Goal: Task Accomplishment & Management: Manage account settings

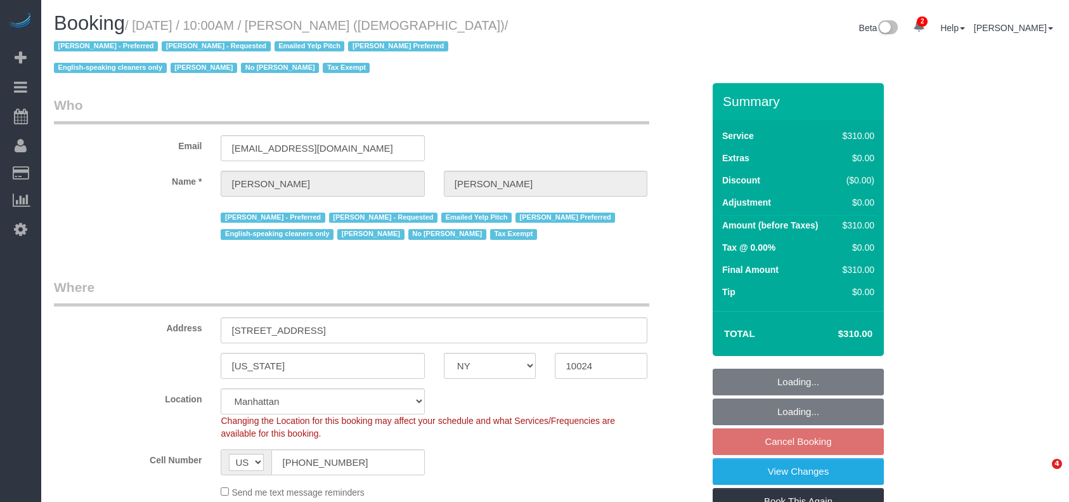
select select "NY"
select select "300"
select select "number:89"
select select "number:90"
select select "number:15"
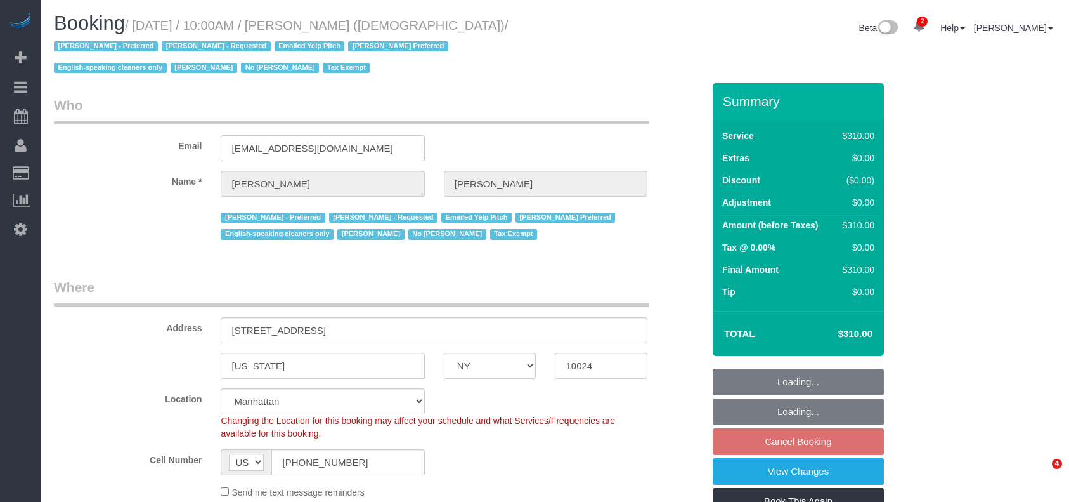
select select "number:7"
select select "spot63"
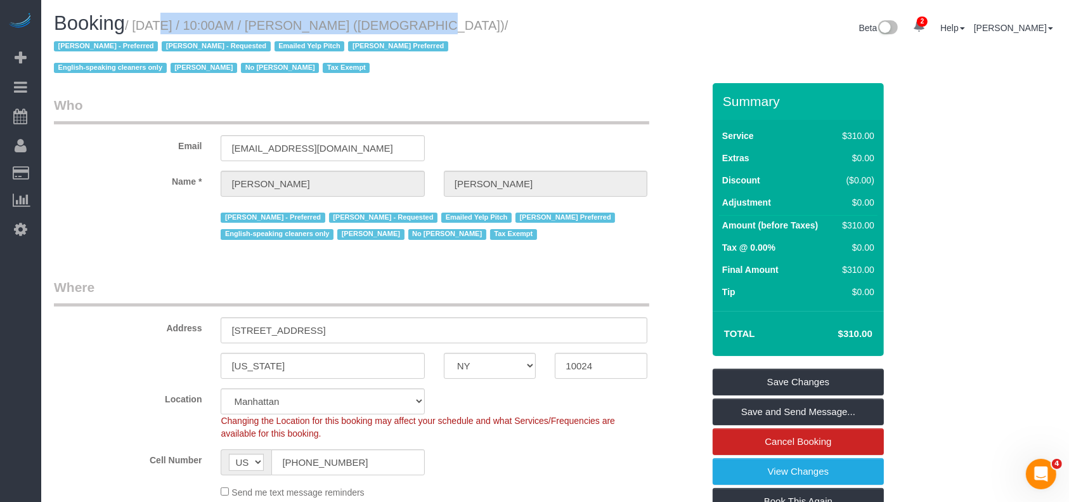
drag, startPoint x: 136, startPoint y: 24, endPoint x: 386, endPoint y: 23, distance: 249.8
click at [386, 23] on small "/ August 26, 2025 / 10:00AM / Colleen Glazer (Holy Trinity Roman Catholic Churc…" at bounding box center [281, 46] width 454 height 57
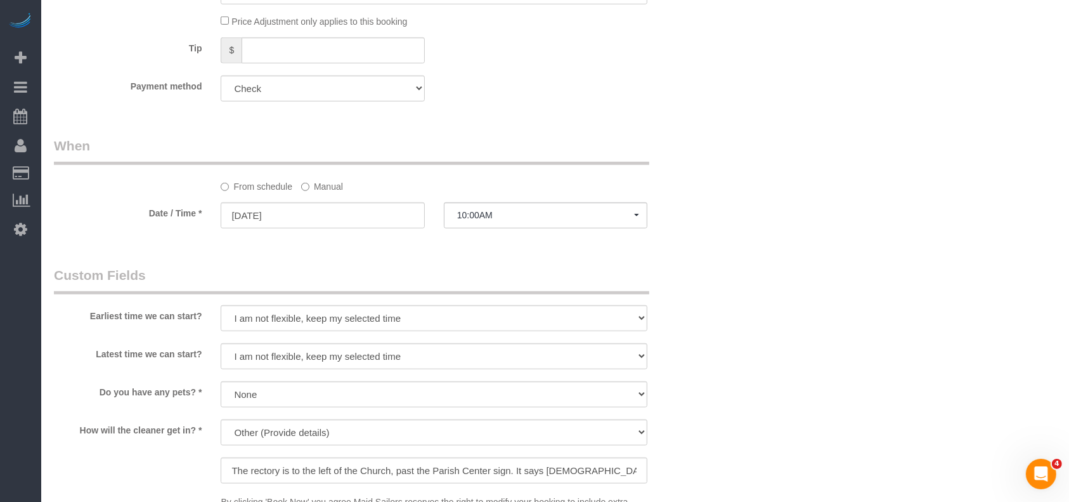
scroll to position [1099, 0]
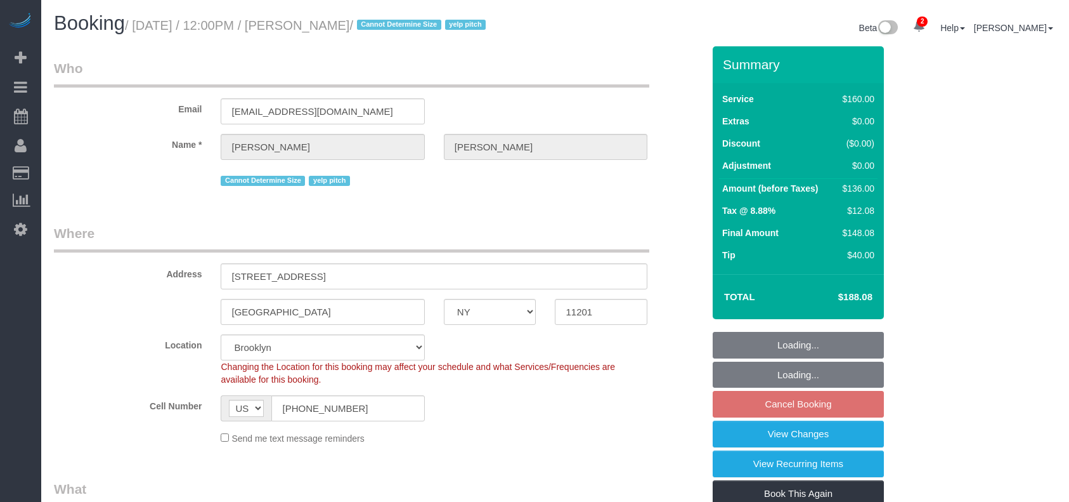
select select "NY"
select select "spot5"
select select "number:89"
select select "number:90"
select select "number:15"
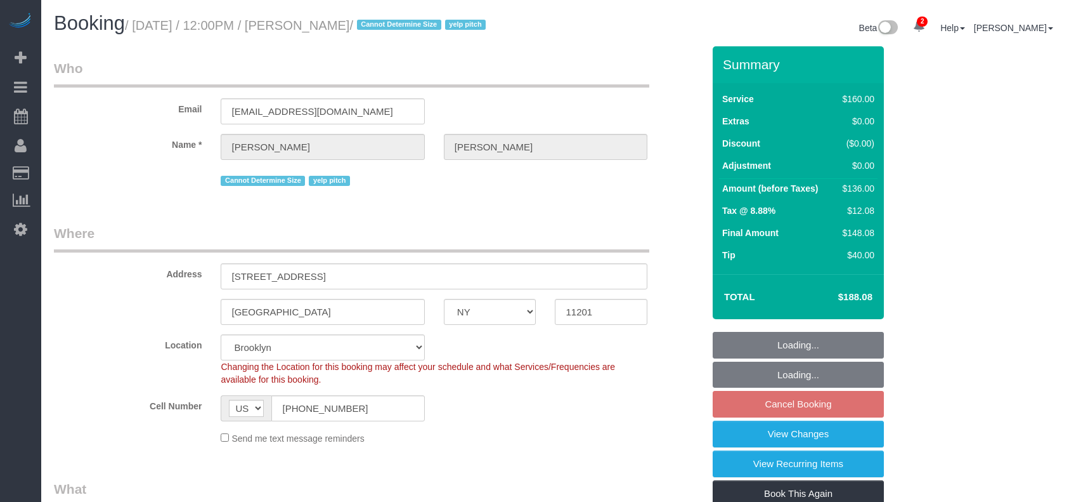
select select "number:6"
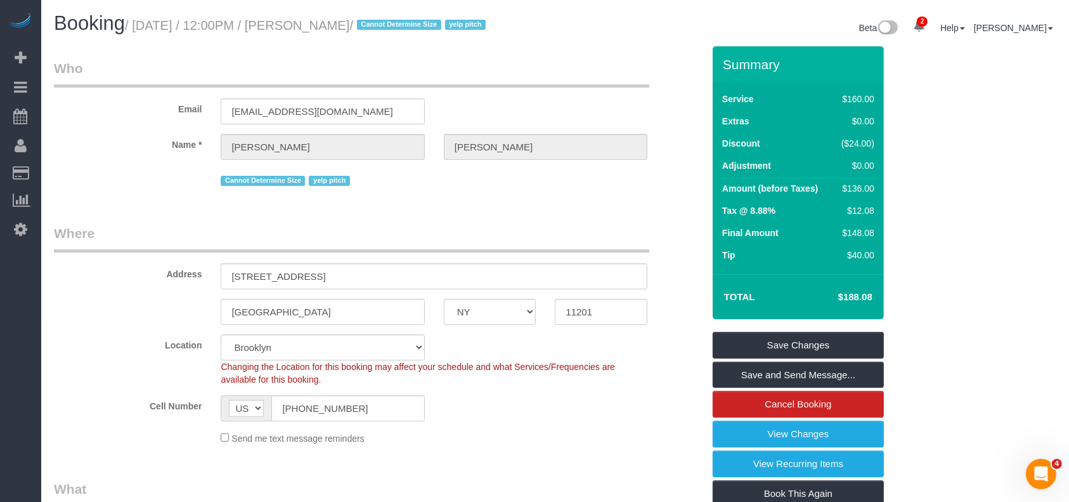
drag, startPoint x: 138, startPoint y: 28, endPoint x: 385, endPoint y: 28, distance: 247.9
click at [385, 28] on small "/ August 26, 2025 / 12:00PM / Alanna Reiner / Cannot Determine Size yelp pitch" at bounding box center [307, 25] width 365 height 14
copy small "August 26, 2025 / 12:00PM / Alanna Reiner"
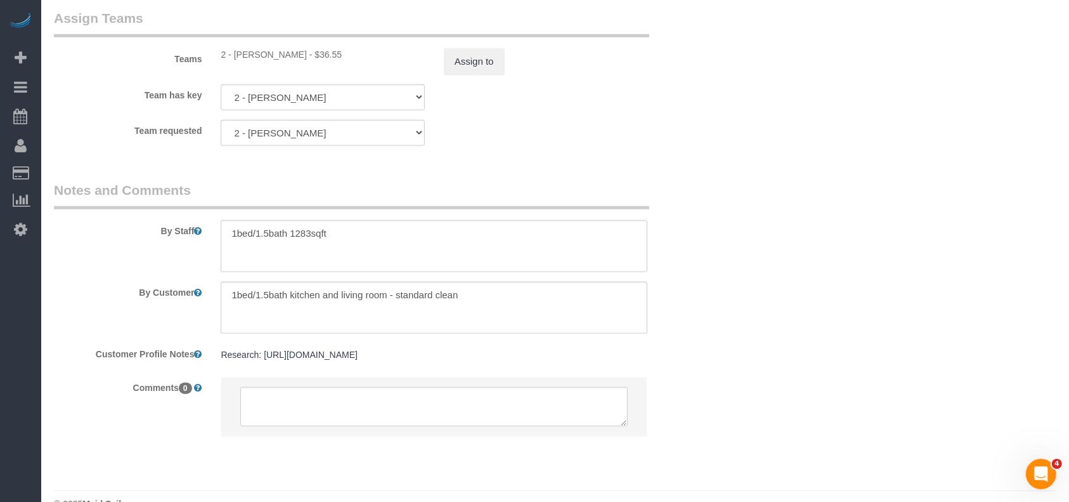
scroll to position [1430, 0]
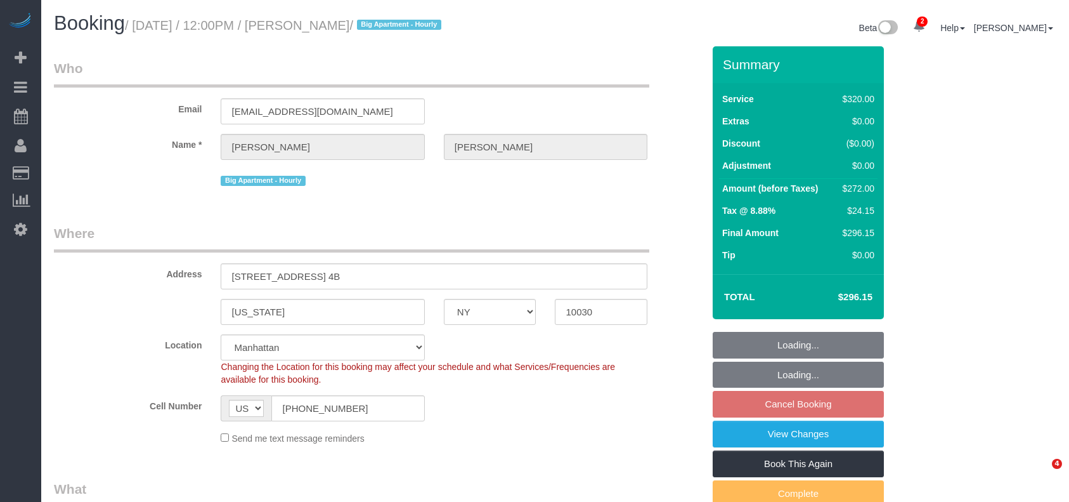
select select "NY"
select select "240"
select select "string:stripe-pm_1Rf2gy4VGloSiKo7S6Ideuvg"
select select "spot65"
select select "number:89"
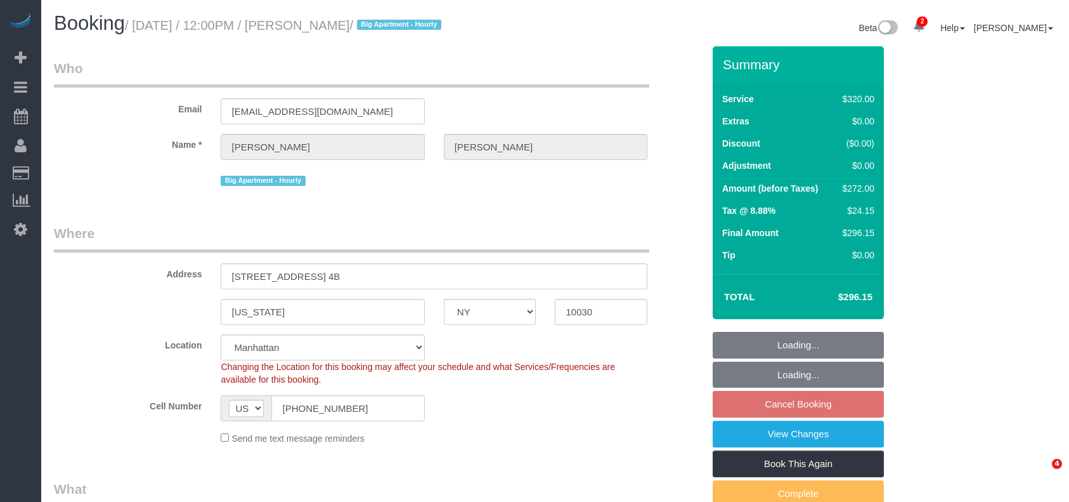
select select "number:90"
select select "number:15"
select select "number:5"
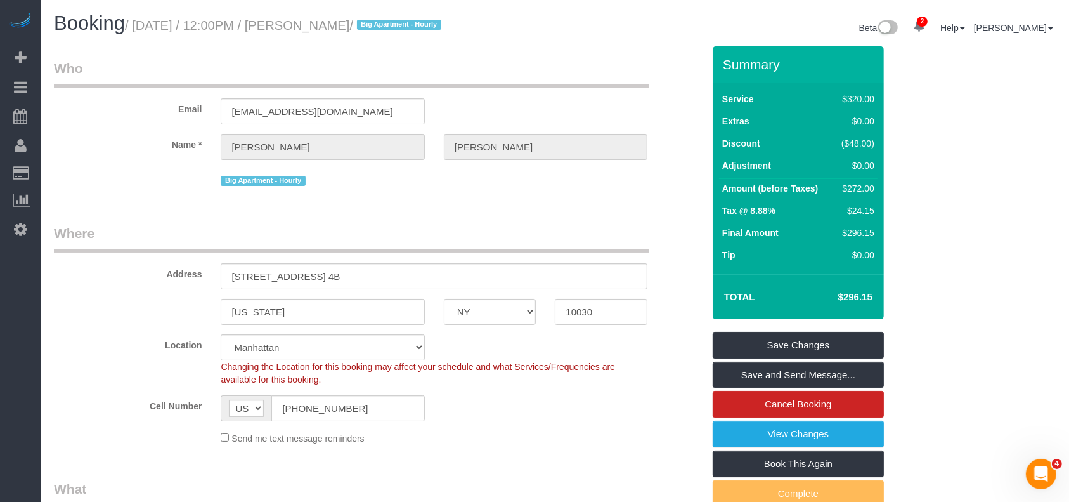
drag, startPoint x: 138, startPoint y: 22, endPoint x: 396, endPoint y: 48, distance: 259.3
click at [386, 28] on small "/ August 26, 2025 / 12:00PM / Sarah Johnson / Big Apartment - Hourly" at bounding box center [285, 25] width 320 height 14
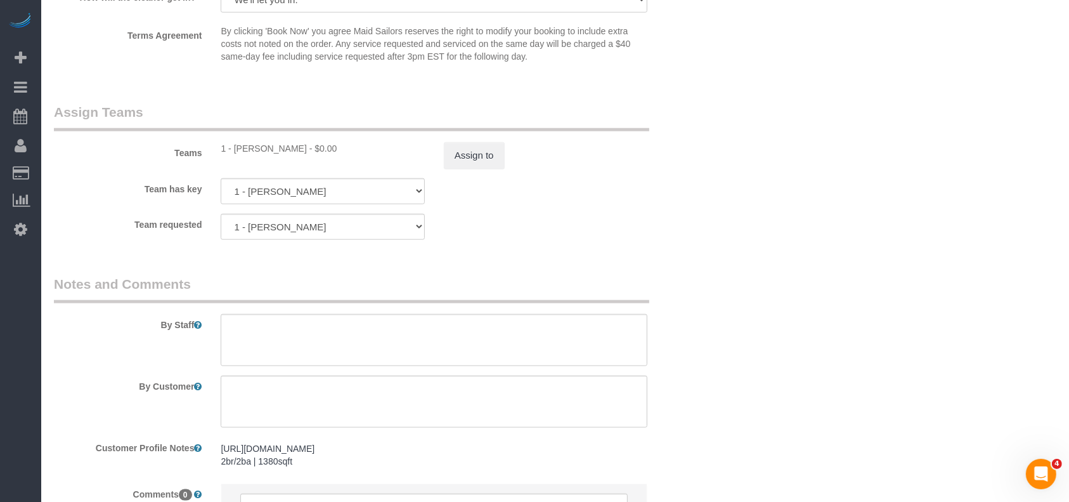
scroll to position [1437, 0]
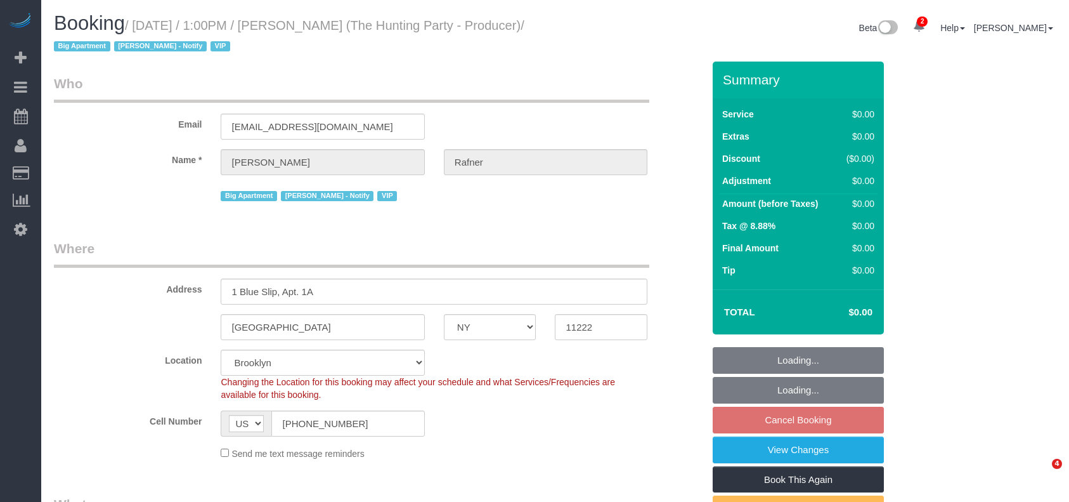
select select "NY"
select select "2"
select select "120"
select select "spot66"
select select "number:58"
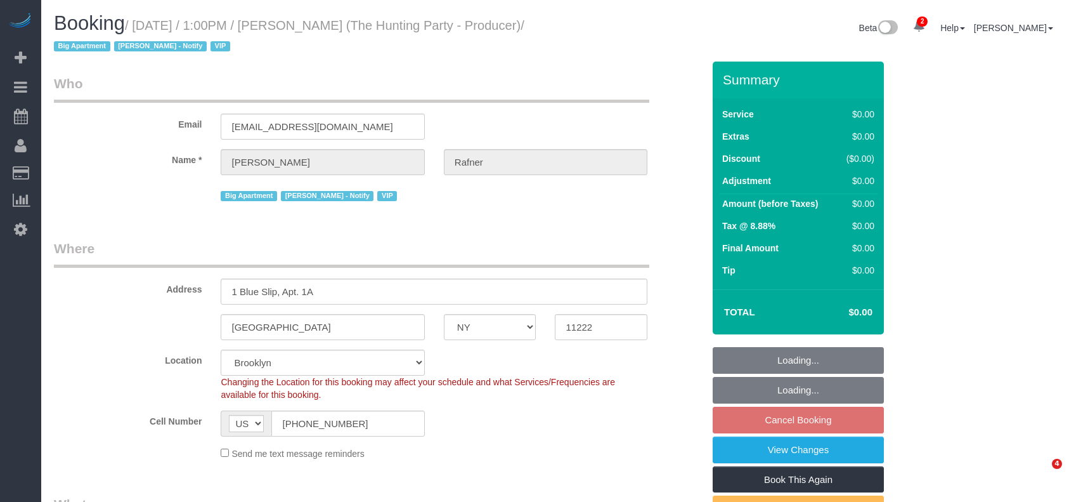
select select "number:76"
select select "number:15"
select select "number:5"
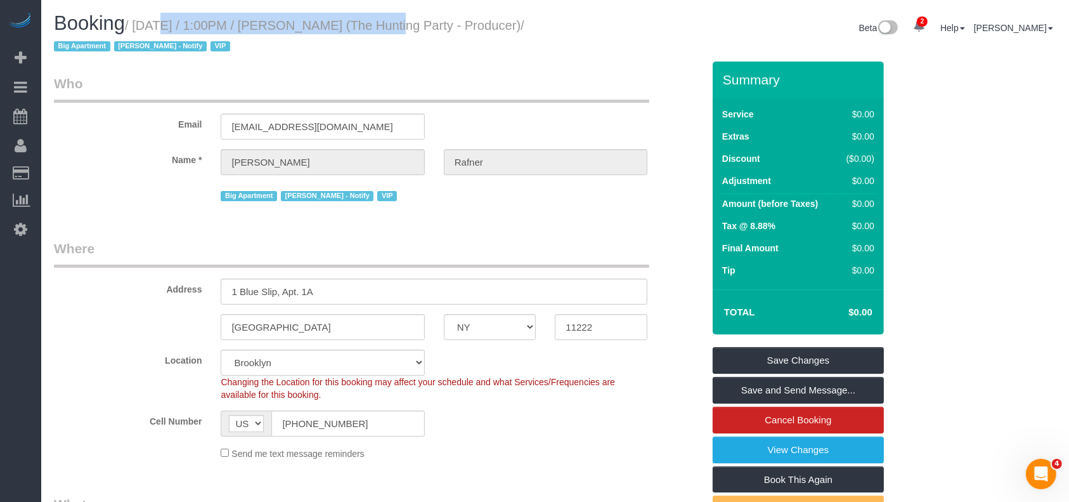
drag, startPoint x: 138, startPoint y: 27, endPoint x: 356, endPoint y: 24, distance: 218.8
click at [356, 24] on small "/ [DATE] / 1:00PM / [PERSON_NAME] (The Hunting Party - Producer) / Big Apartmen…" at bounding box center [289, 36] width 470 height 36
copy small "[DATE] / 1:00PM / [PERSON_NAME]"
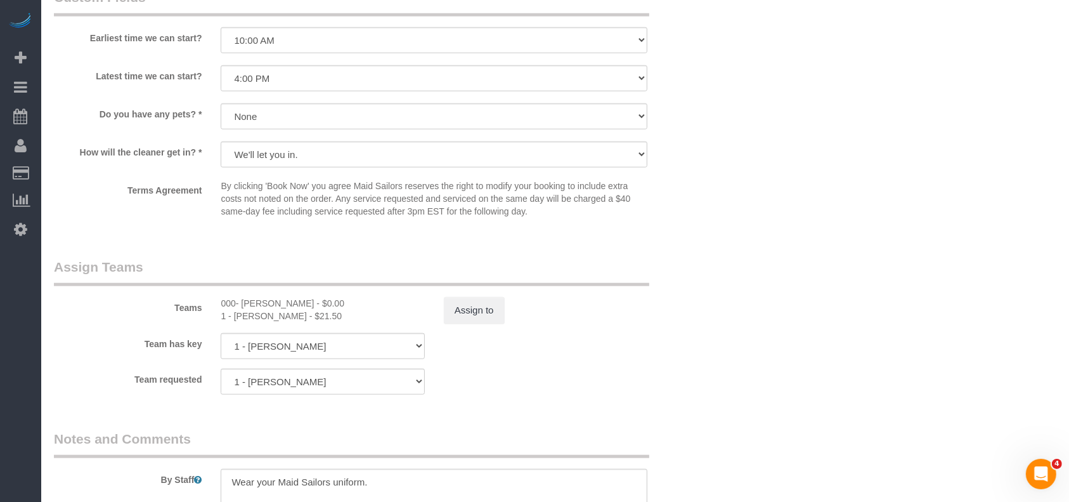
scroll to position [1446, 0]
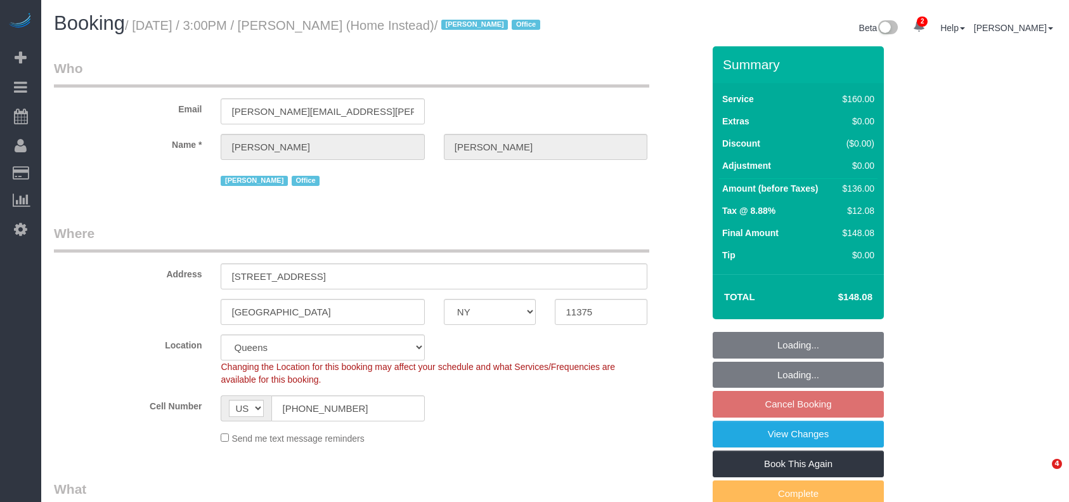
select select "NY"
select select "spot63"
select select "number:61"
select select "number:76"
select select "number:15"
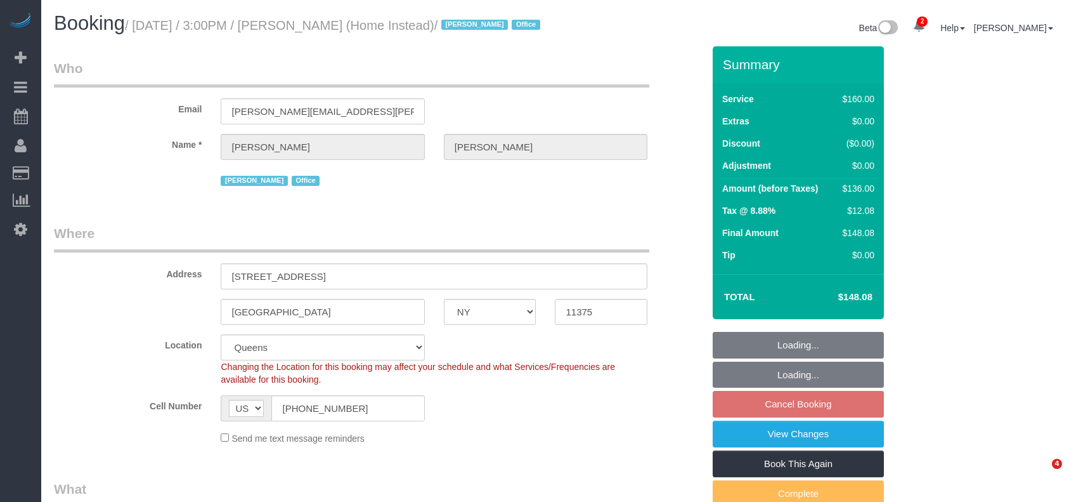
select select "number:7"
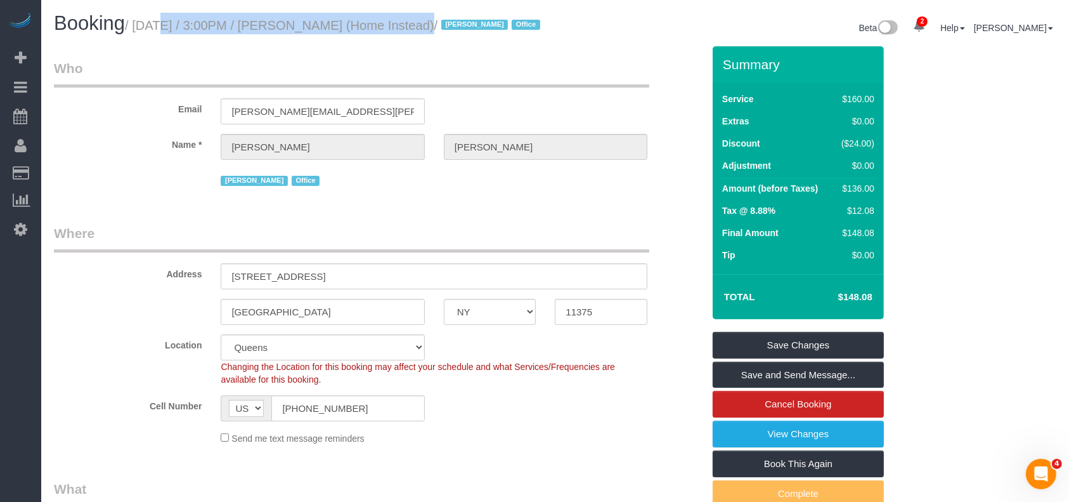
drag, startPoint x: 137, startPoint y: 24, endPoint x: 384, endPoint y: 60, distance: 249.9
click at [383, 22] on small "/ [DATE] / 3:00PM / [PERSON_NAME] (Home Instead) / [PERSON_NAME] Office" at bounding box center [334, 25] width 419 height 14
copy small "[DATE] / 3:00PM / [PERSON_NAME]"
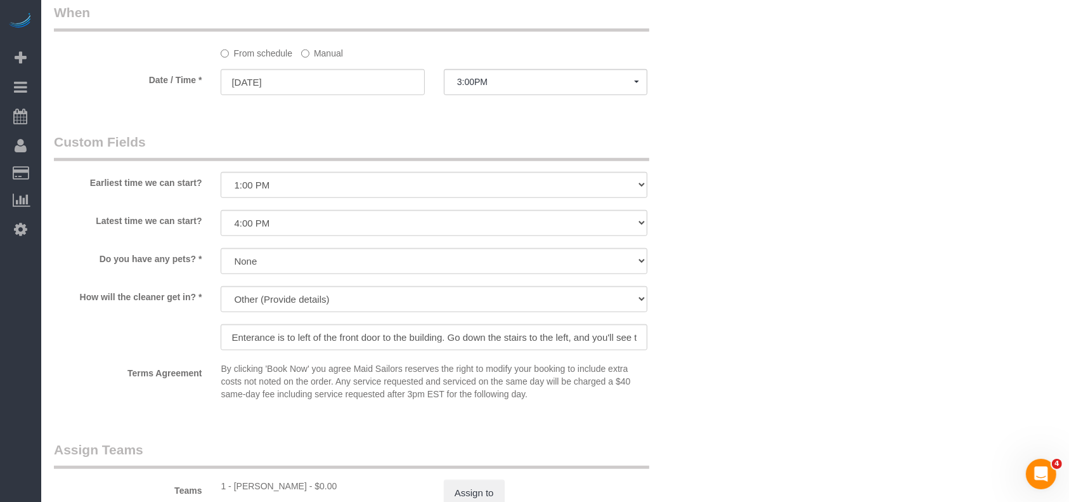
scroll to position [1268, 0]
